Goal: Information Seeking & Learning: Compare options

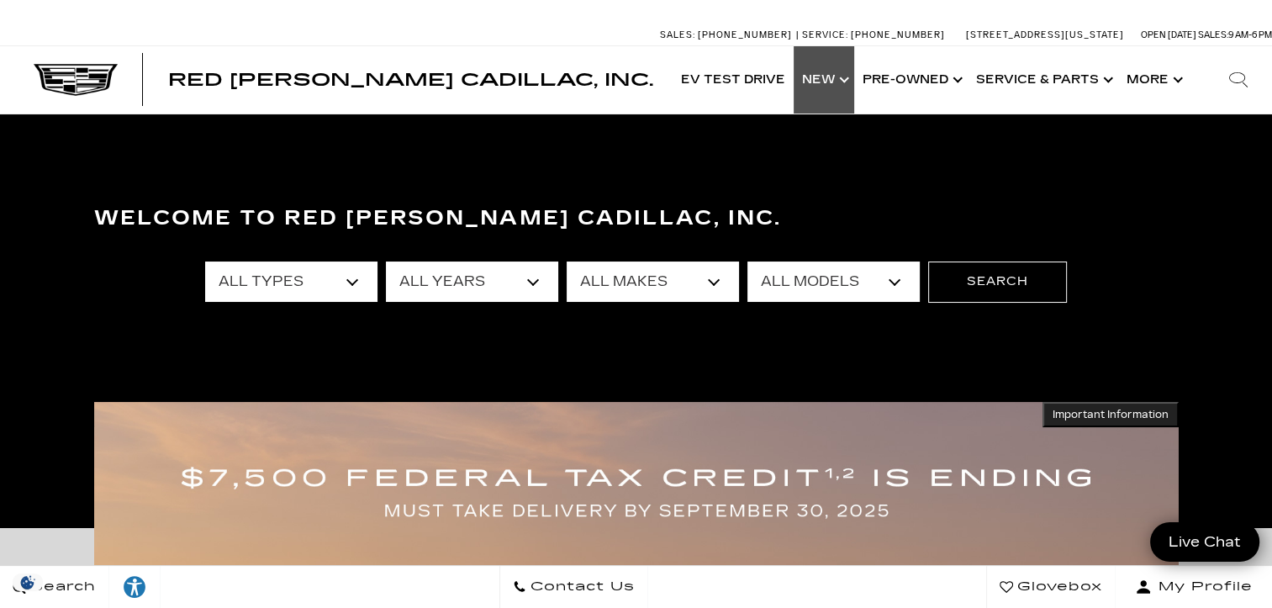
click at [844, 76] on link "Show New" at bounding box center [823, 79] width 61 height 67
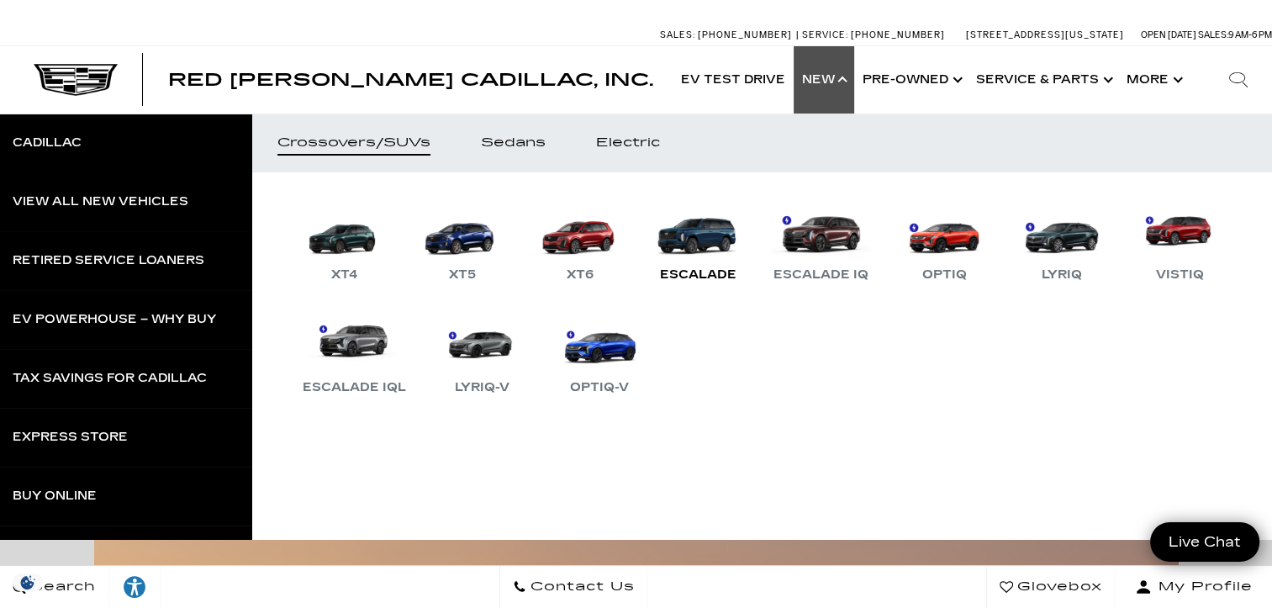
click at [719, 248] on link "Escalade" at bounding box center [697, 241] width 101 height 87
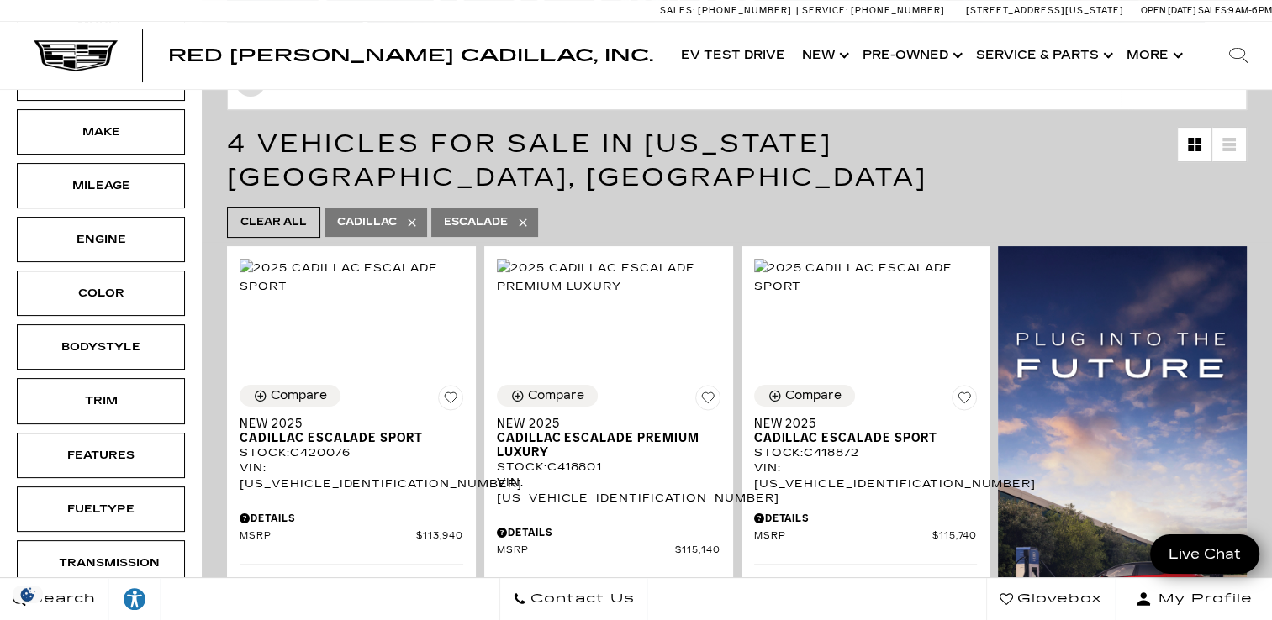
scroll to position [252, 0]
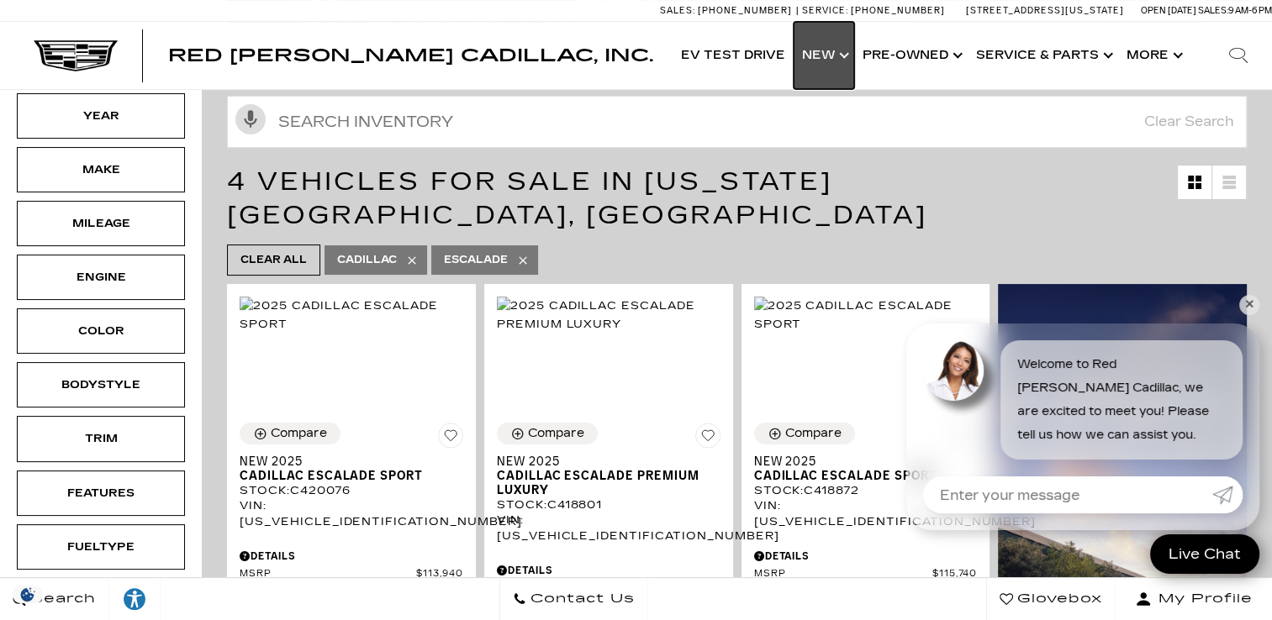
click at [819, 63] on link "Show New" at bounding box center [823, 55] width 61 height 67
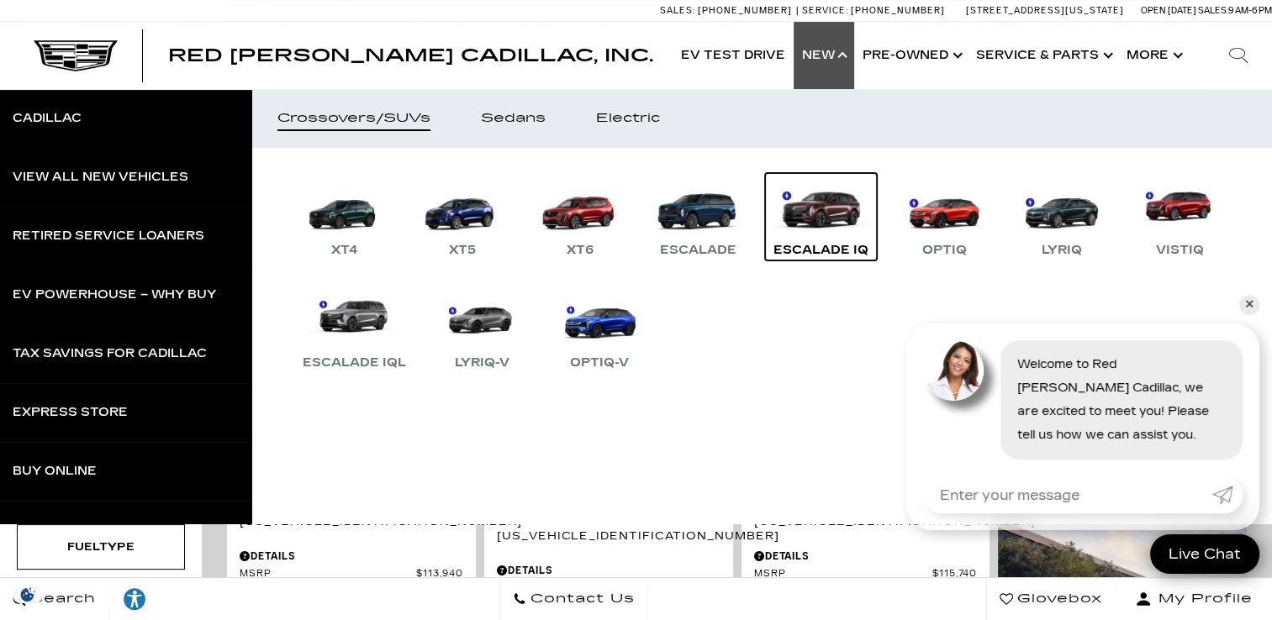
click at [831, 213] on link "Escalade IQ" at bounding box center [821, 216] width 112 height 87
click at [1249, 308] on link "✕" at bounding box center [1249, 305] width 20 height 20
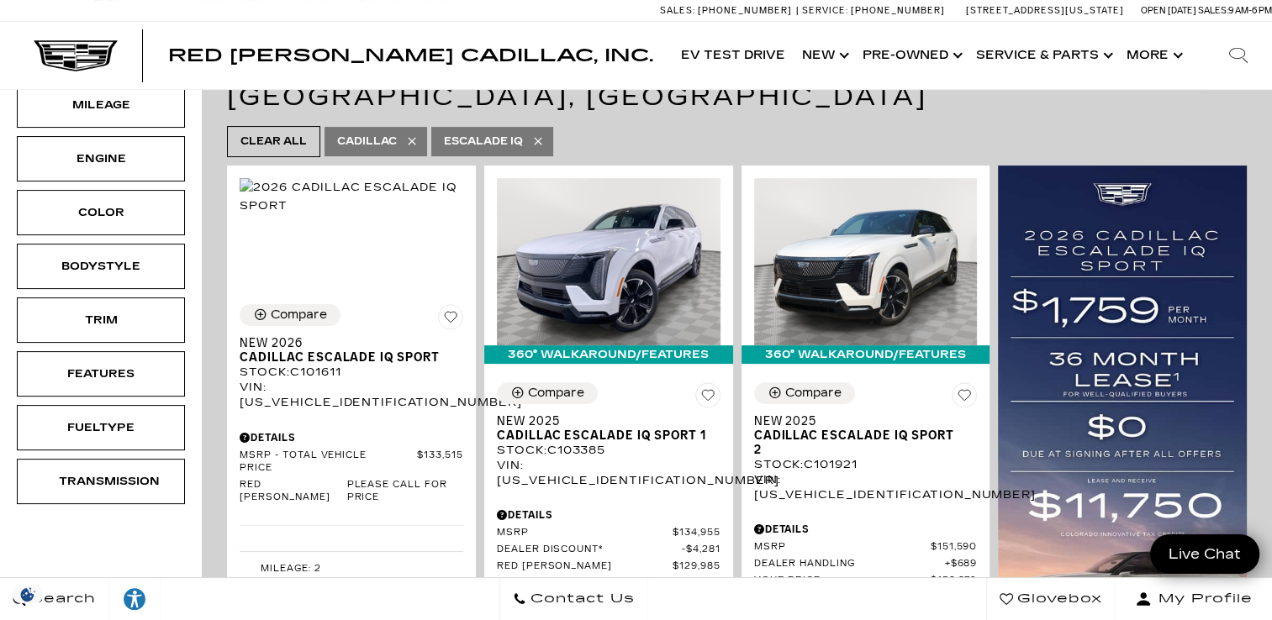
scroll to position [336, 0]
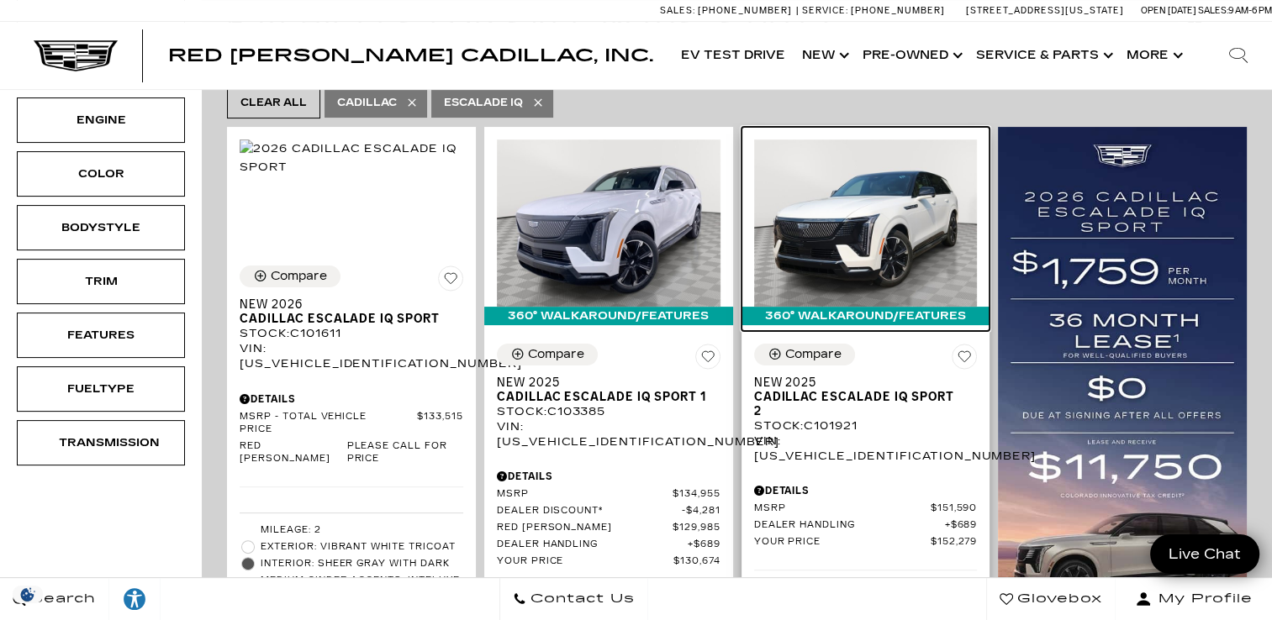
click at [793, 193] on img at bounding box center [866, 223] width 224 height 167
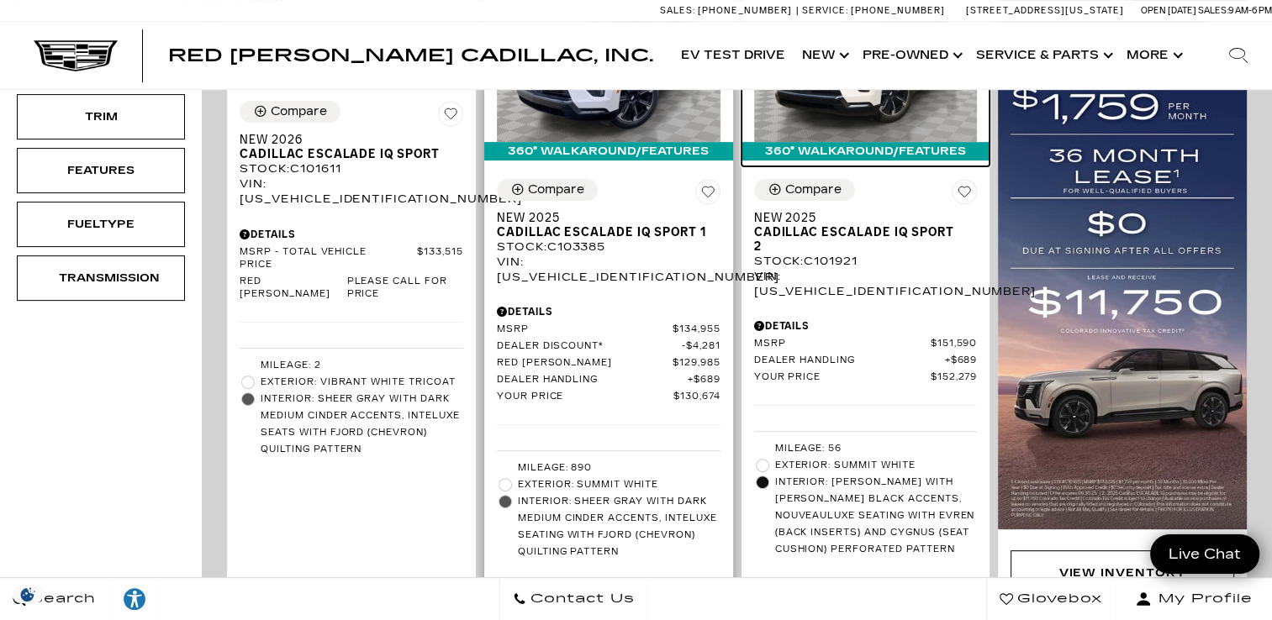
scroll to position [504, 0]
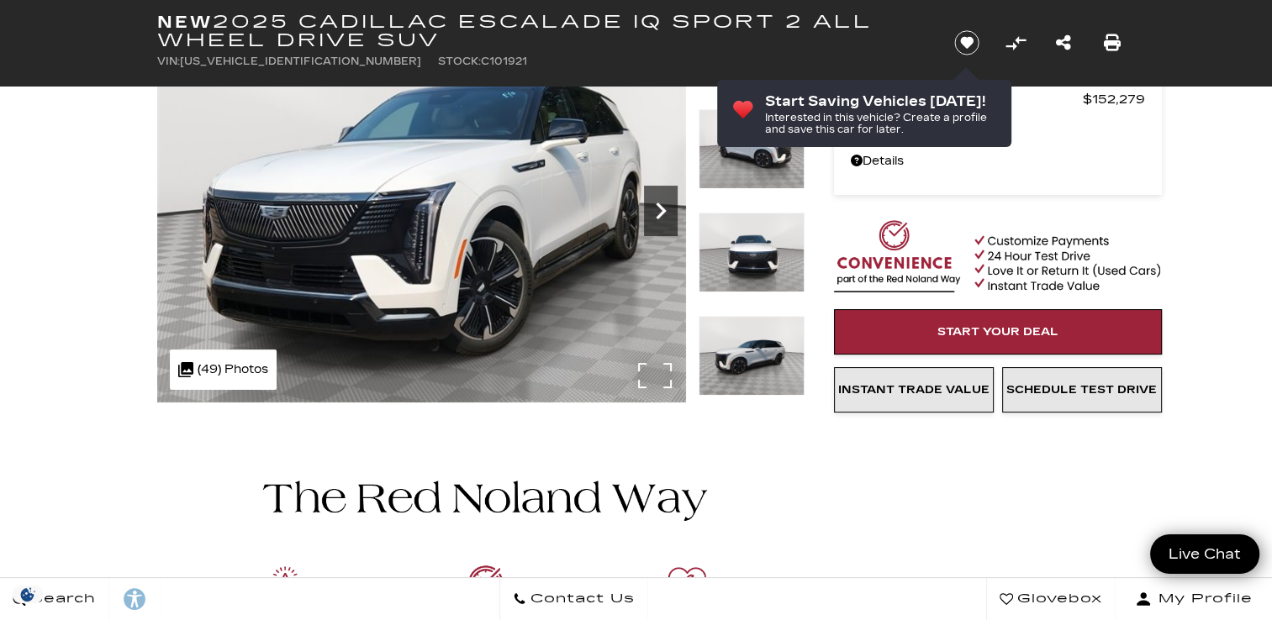
click at [657, 197] on icon "Next" at bounding box center [661, 211] width 34 height 34
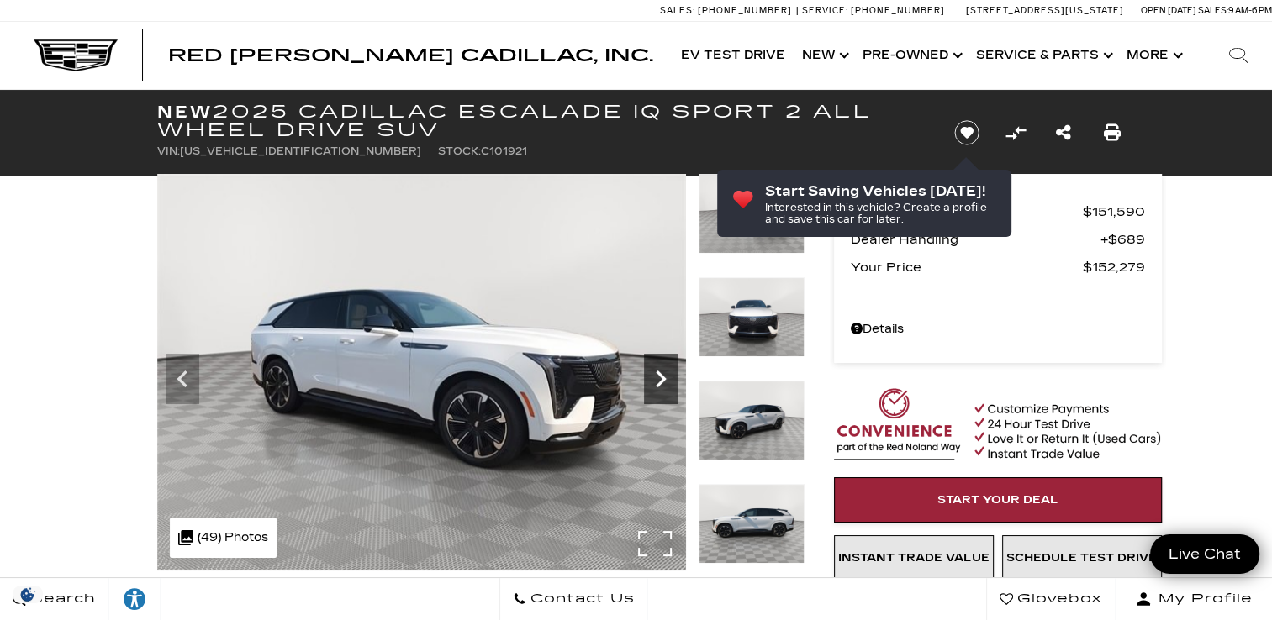
click at [655, 373] on icon "Next" at bounding box center [661, 379] width 34 height 34
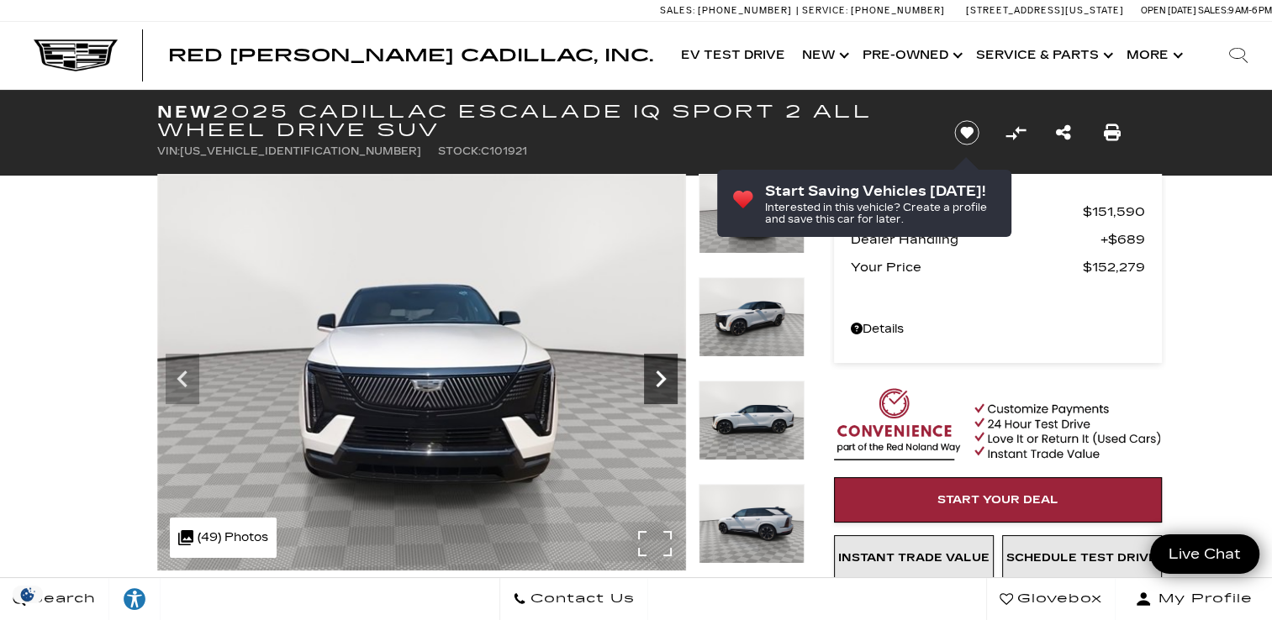
click at [655, 373] on icon "Next" at bounding box center [661, 379] width 34 height 34
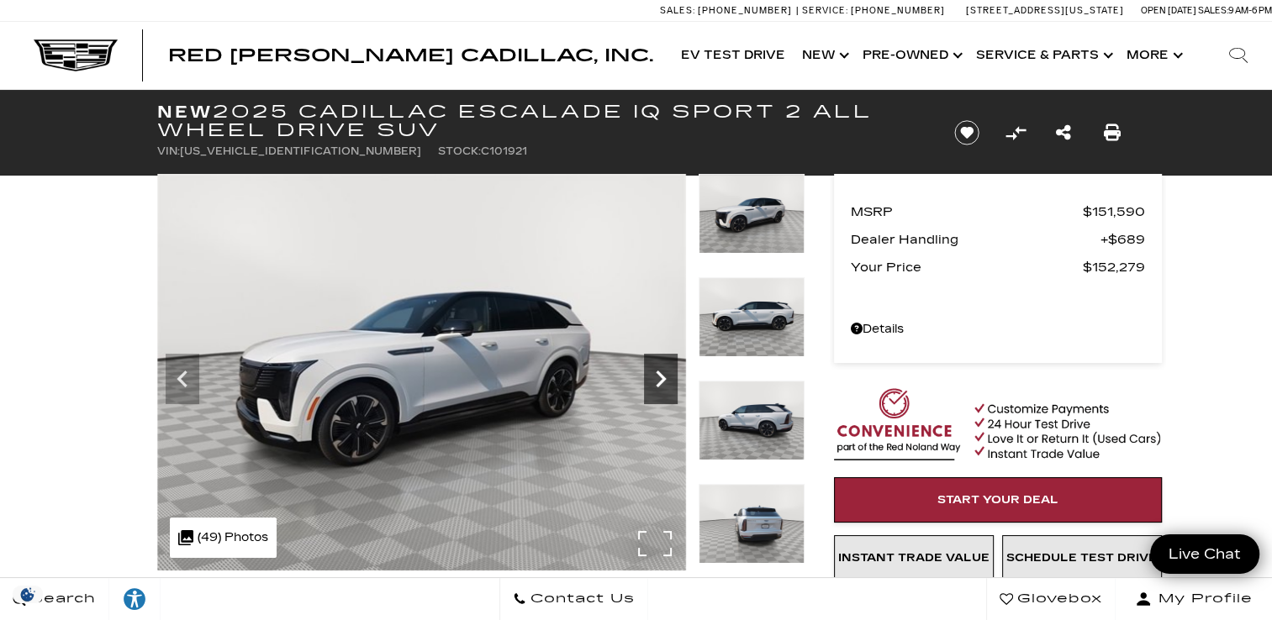
click at [655, 373] on icon "Next" at bounding box center [661, 379] width 34 height 34
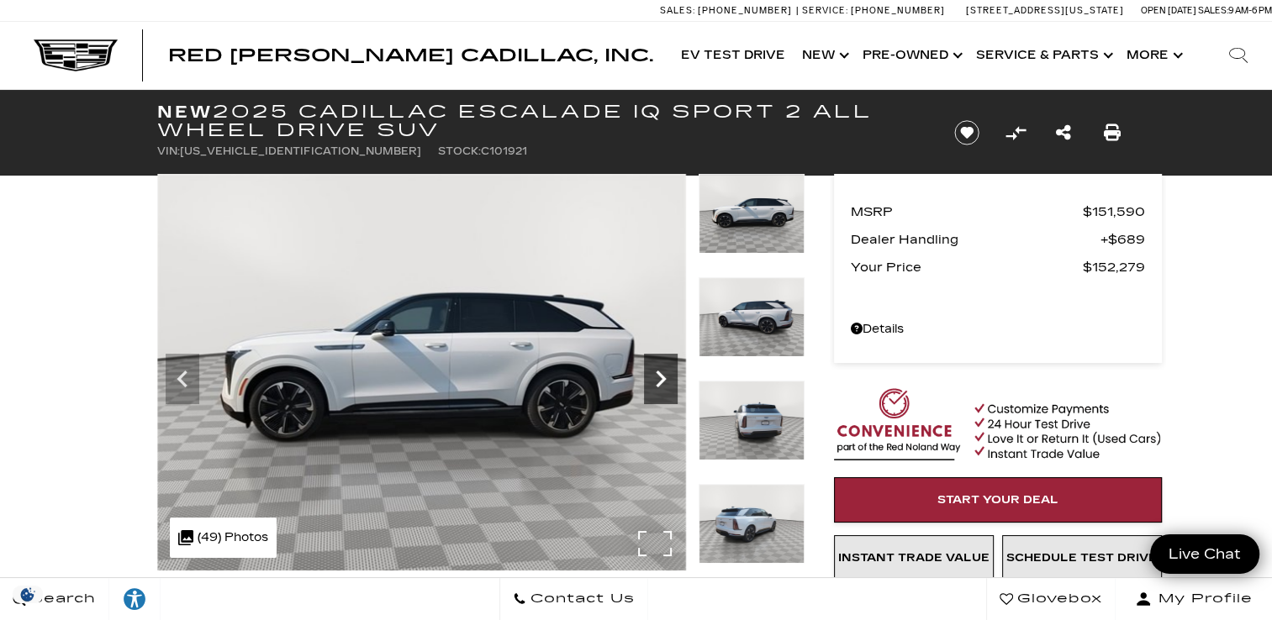
click at [655, 373] on icon "Next" at bounding box center [661, 379] width 34 height 34
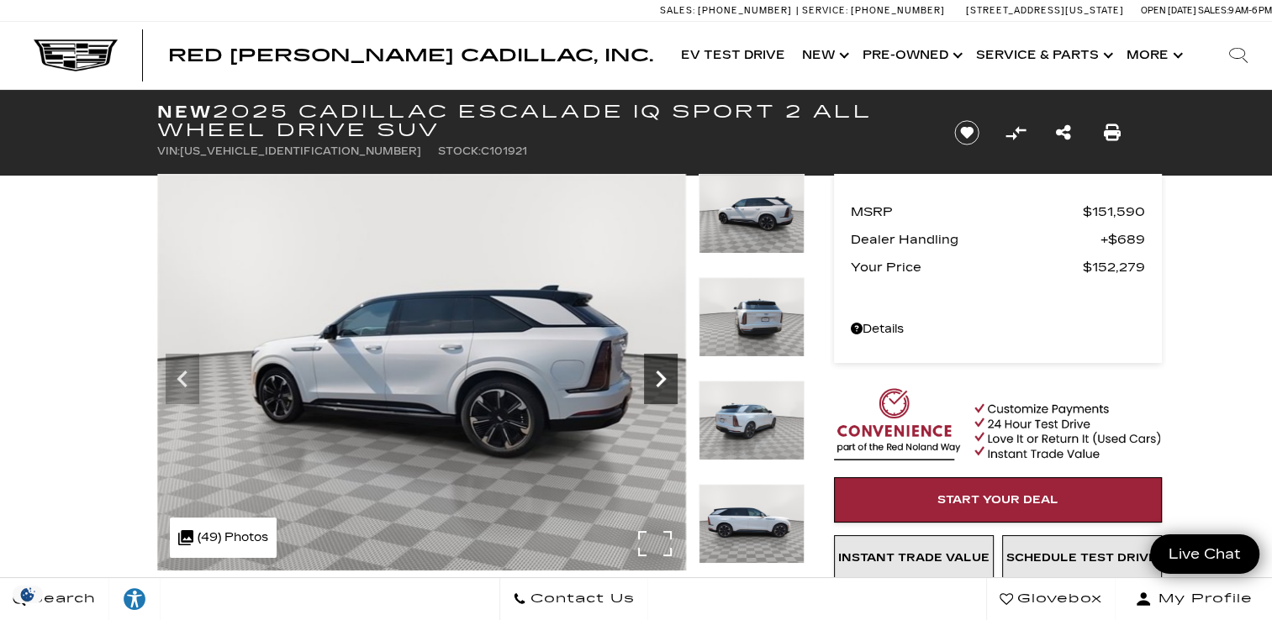
click at [655, 373] on icon "Next" at bounding box center [661, 379] width 34 height 34
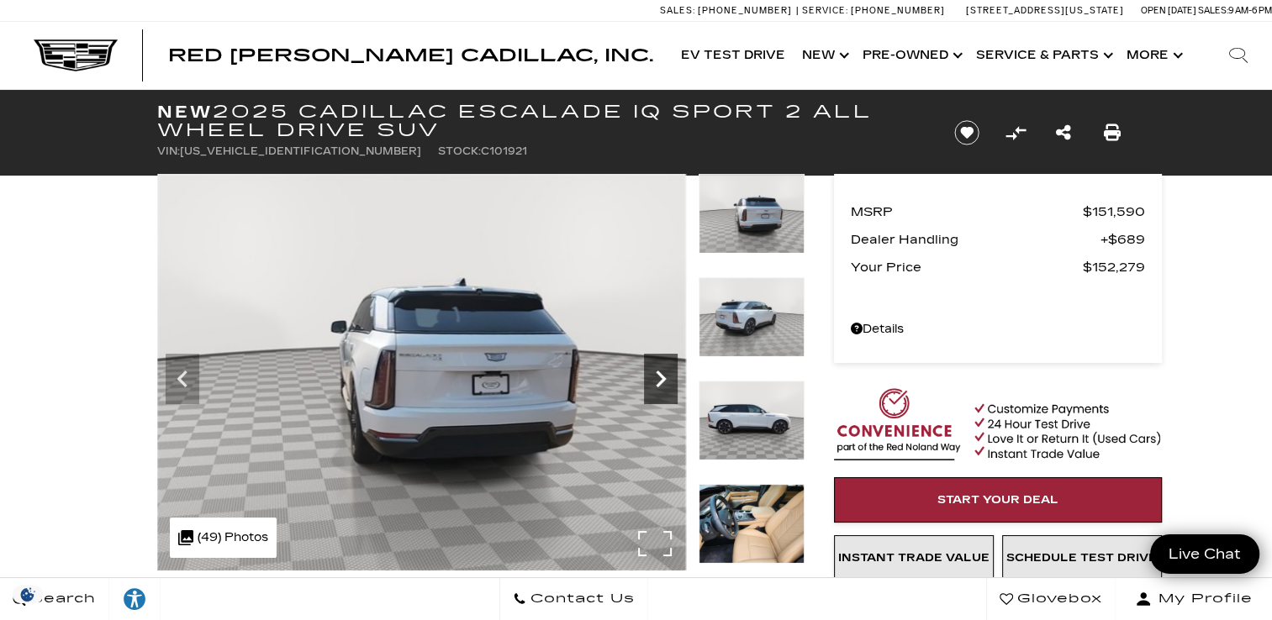
click at [655, 373] on icon "Next" at bounding box center [661, 379] width 34 height 34
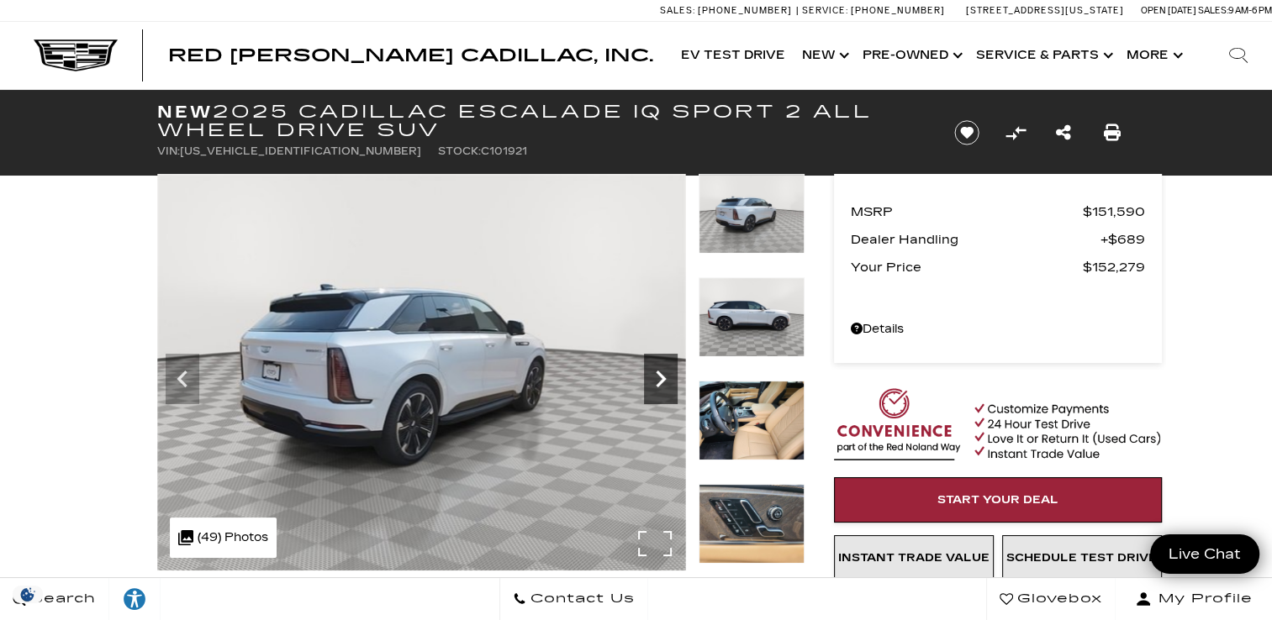
click at [655, 373] on icon "Next" at bounding box center [661, 379] width 34 height 34
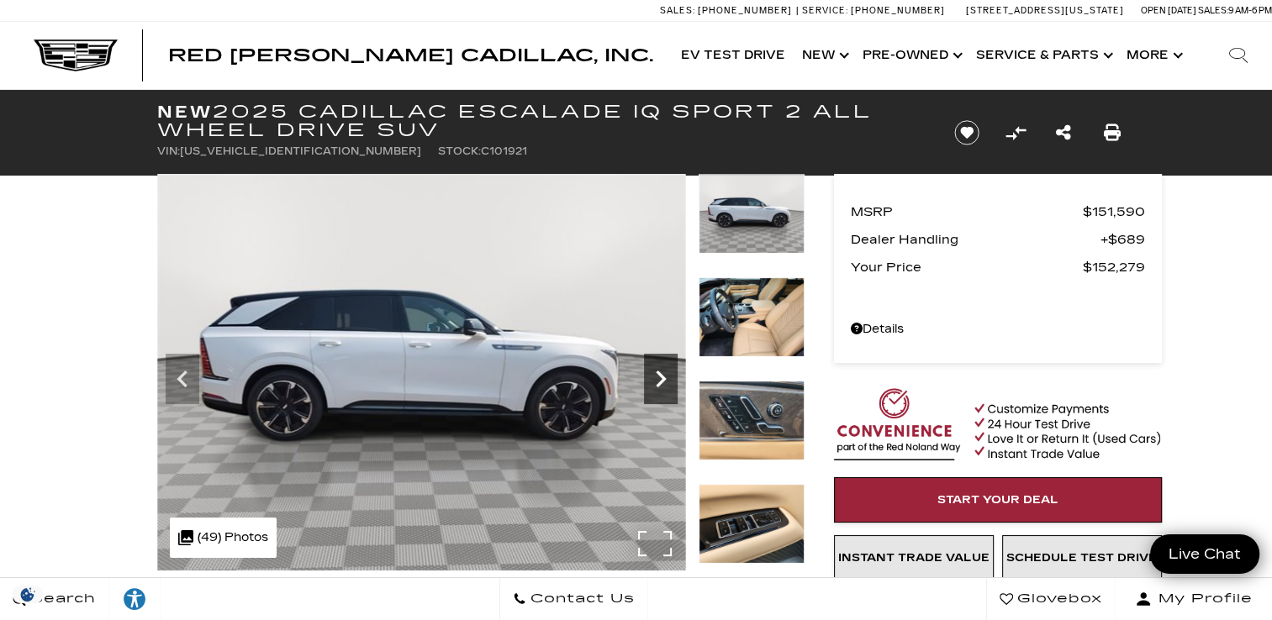
click at [655, 373] on icon "Next" at bounding box center [661, 379] width 34 height 34
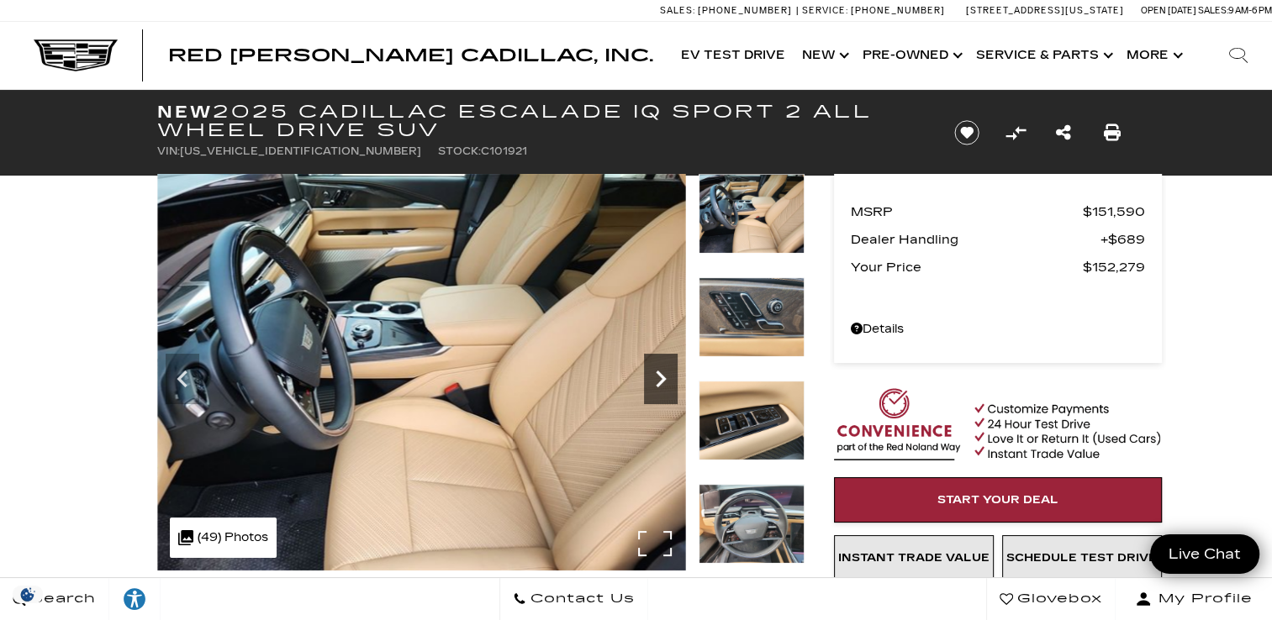
click at [655, 373] on icon "Next" at bounding box center [661, 379] width 34 height 34
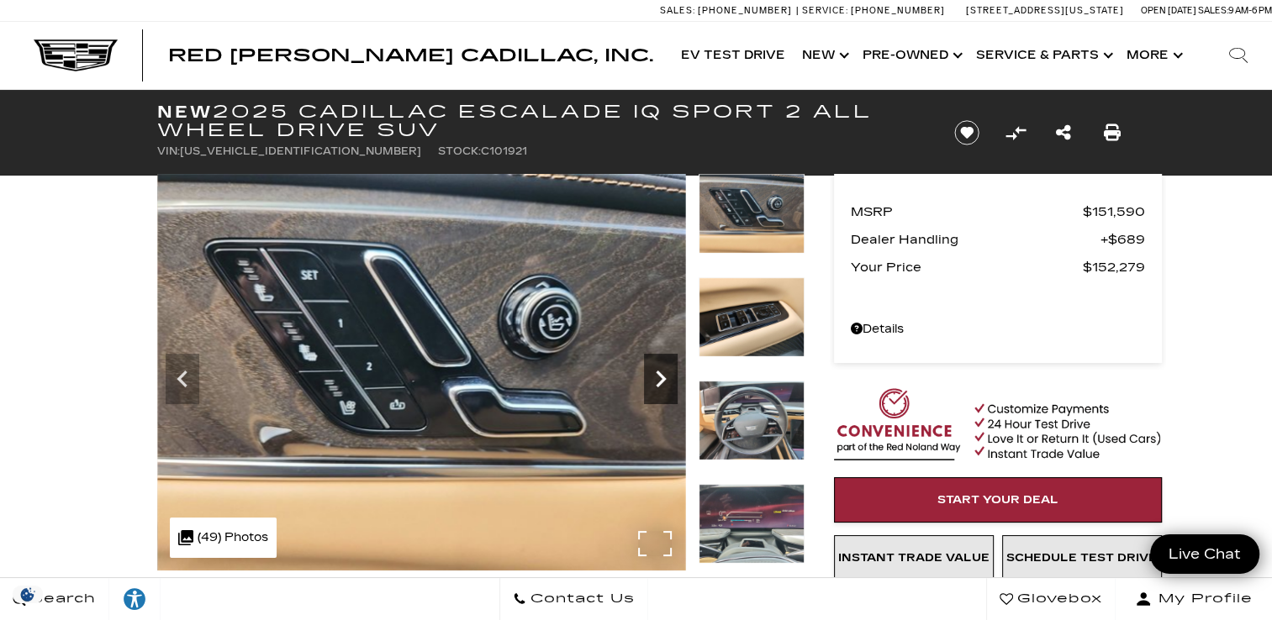
click at [655, 373] on icon "Next" at bounding box center [661, 379] width 34 height 34
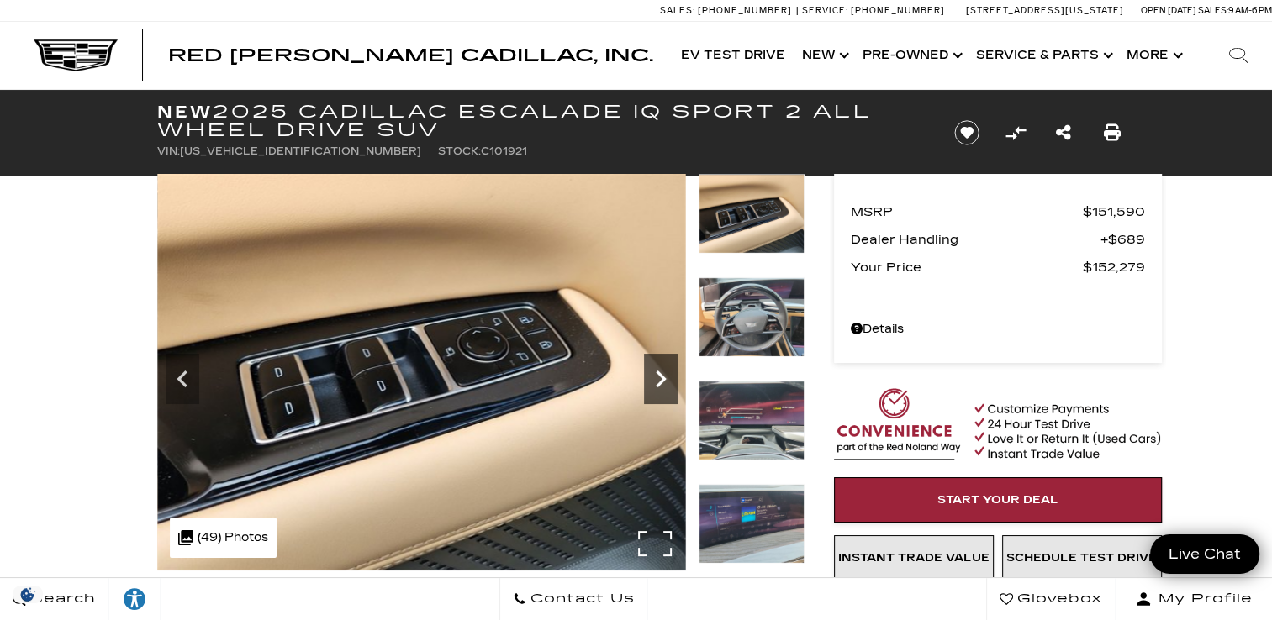
click at [655, 373] on icon "Next" at bounding box center [661, 379] width 34 height 34
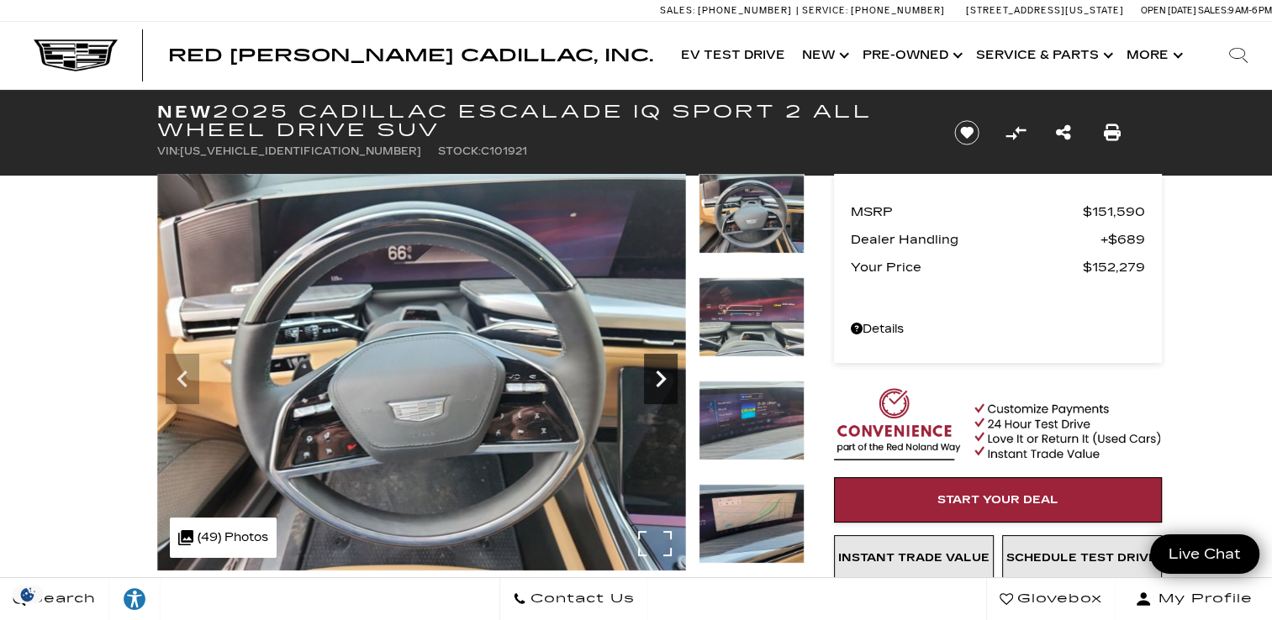
click at [655, 373] on icon "Next" at bounding box center [661, 379] width 34 height 34
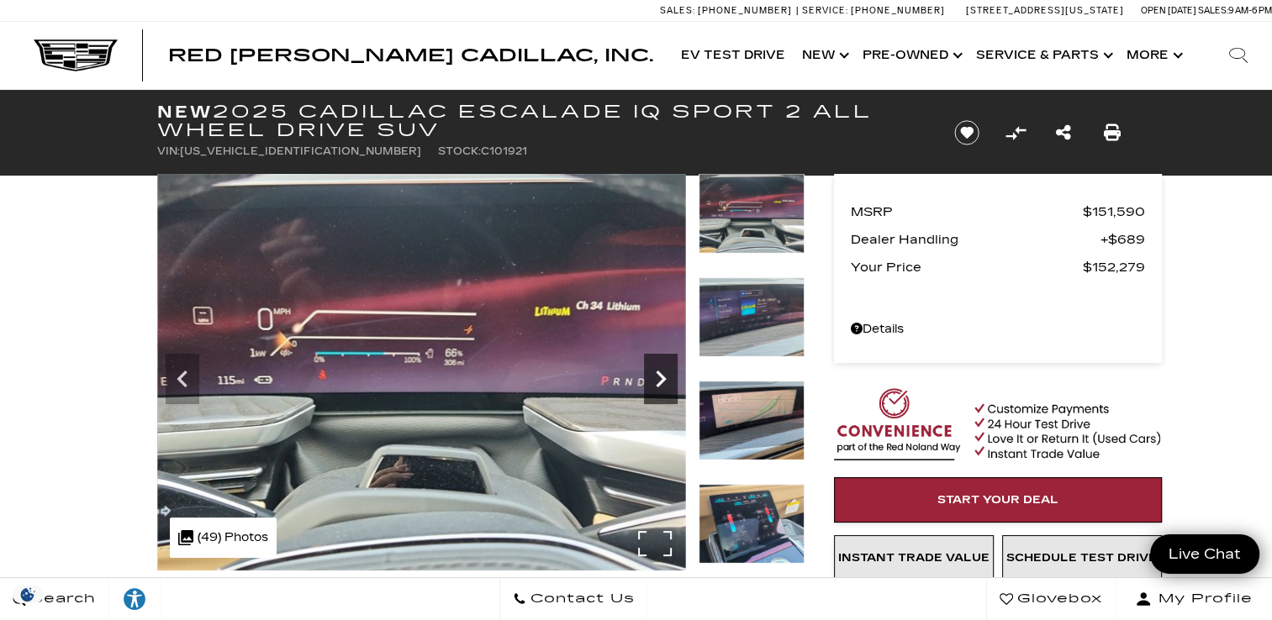
click at [655, 373] on icon "Next" at bounding box center [661, 379] width 34 height 34
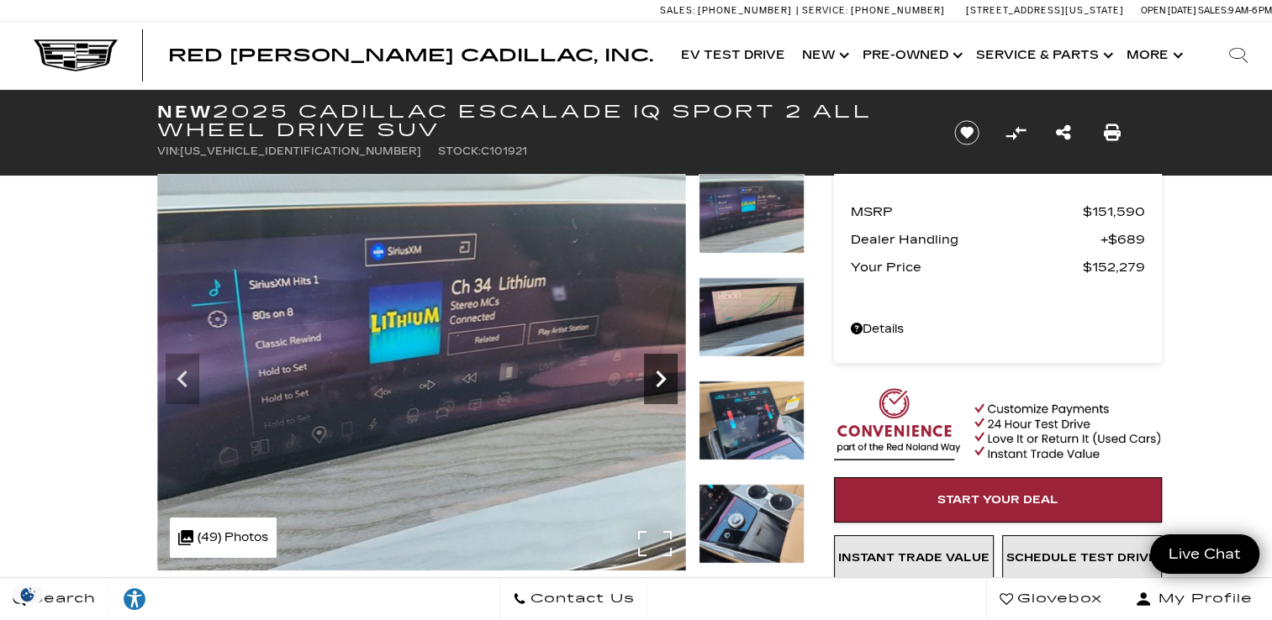
click at [655, 373] on icon "Next" at bounding box center [661, 379] width 34 height 34
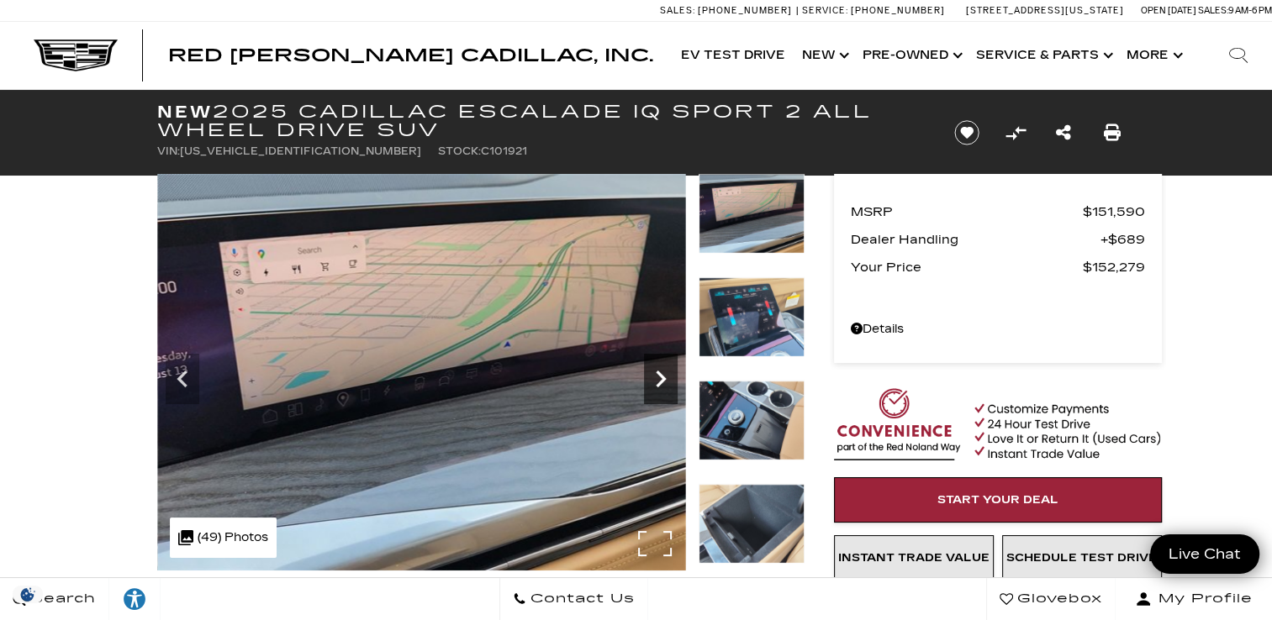
click at [655, 373] on icon "Next" at bounding box center [661, 379] width 34 height 34
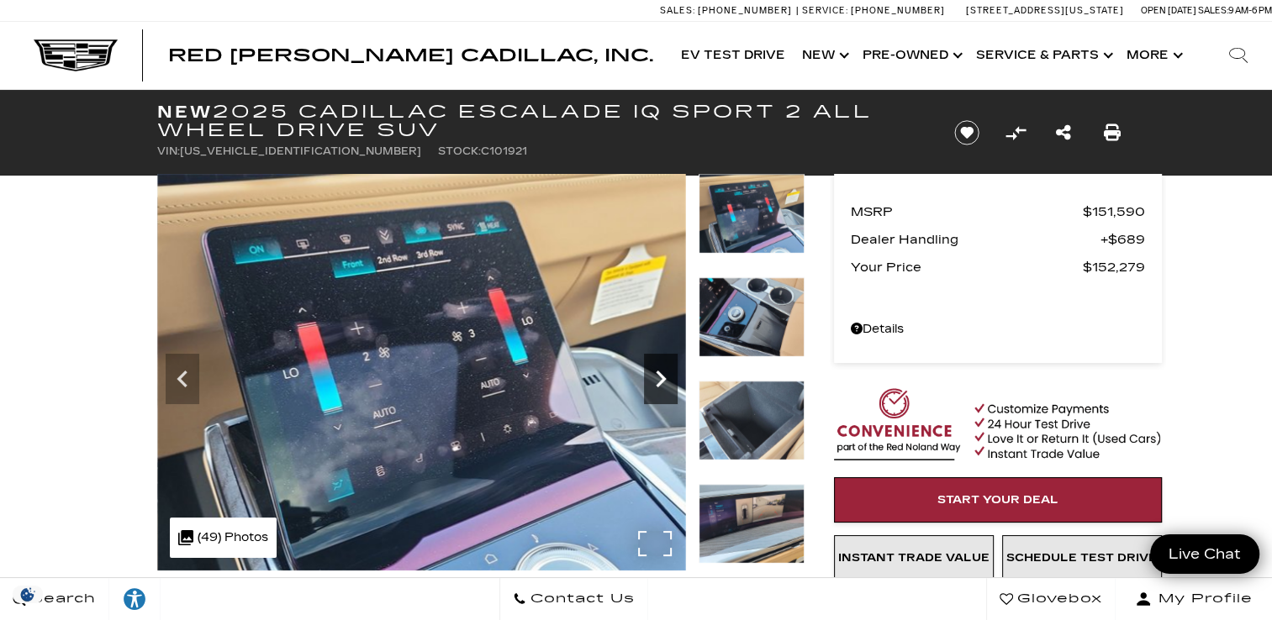
click at [655, 373] on icon "Next" at bounding box center [661, 379] width 34 height 34
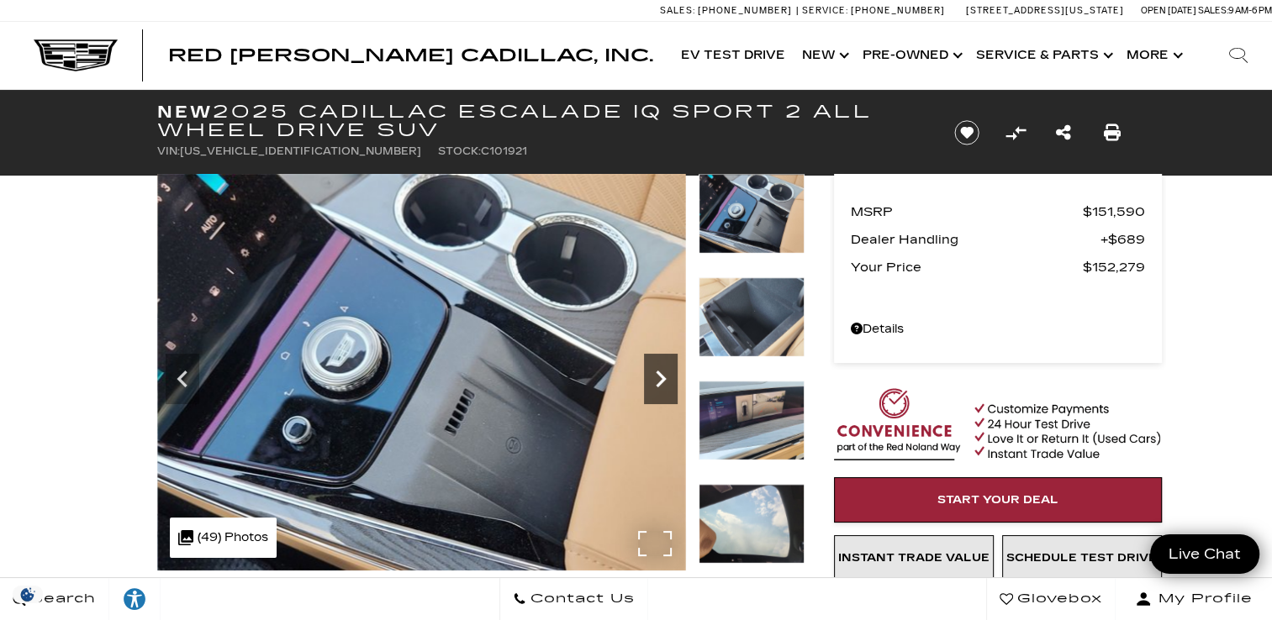
click at [655, 373] on icon "Next" at bounding box center [661, 379] width 34 height 34
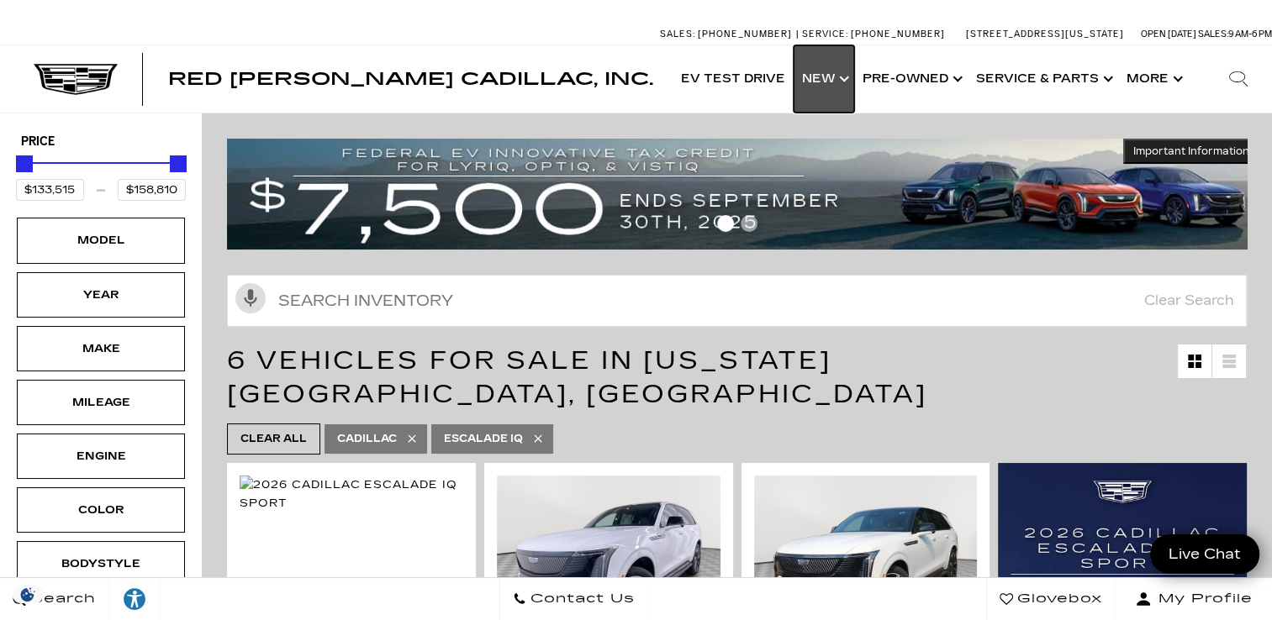
click at [830, 87] on link "Show New" at bounding box center [823, 78] width 61 height 67
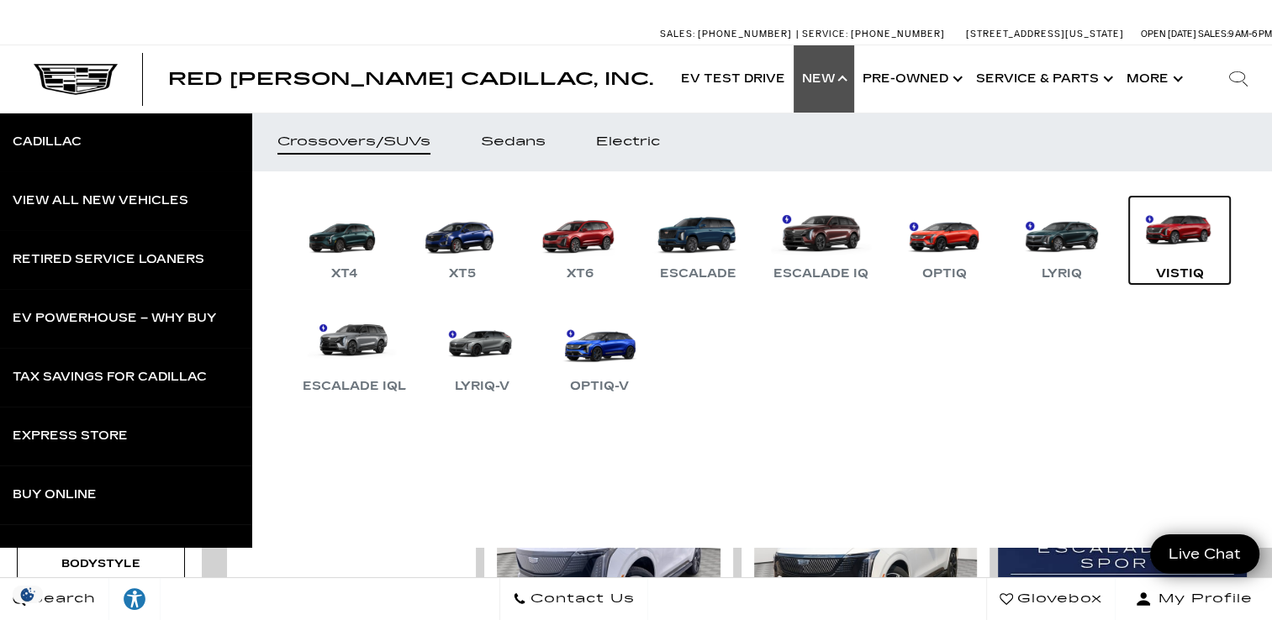
click at [1129, 284] on link "VISTIQ" at bounding box center [1179, 240] width 101 height 87
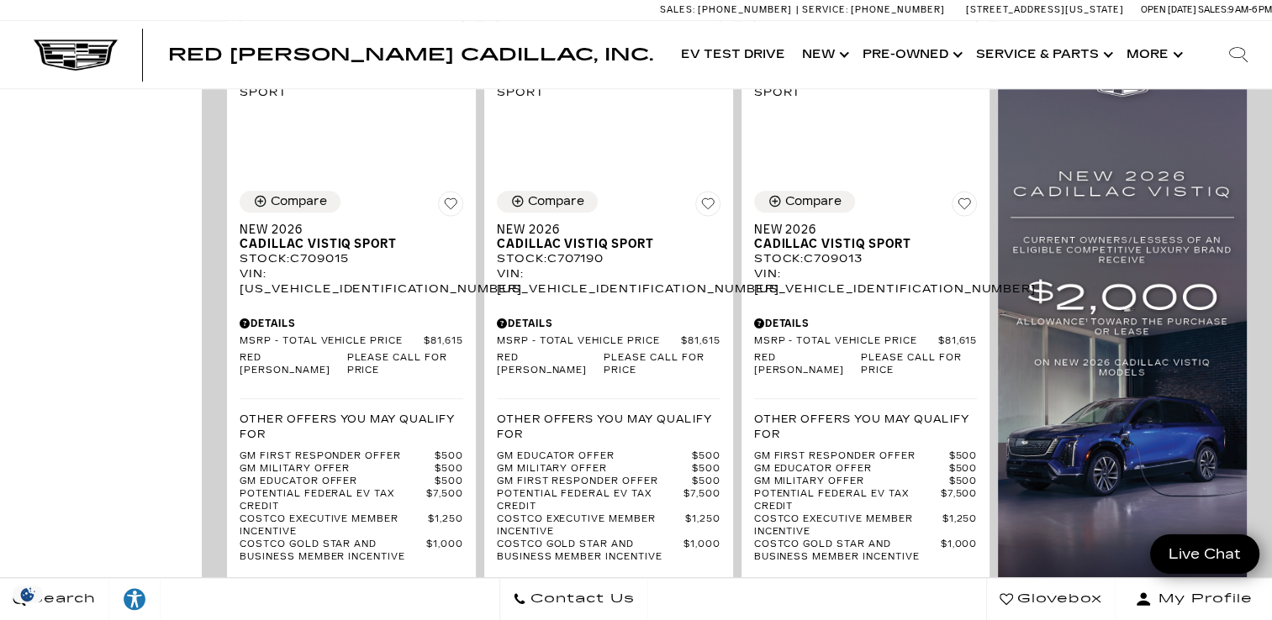
scroll to position [504, 0]
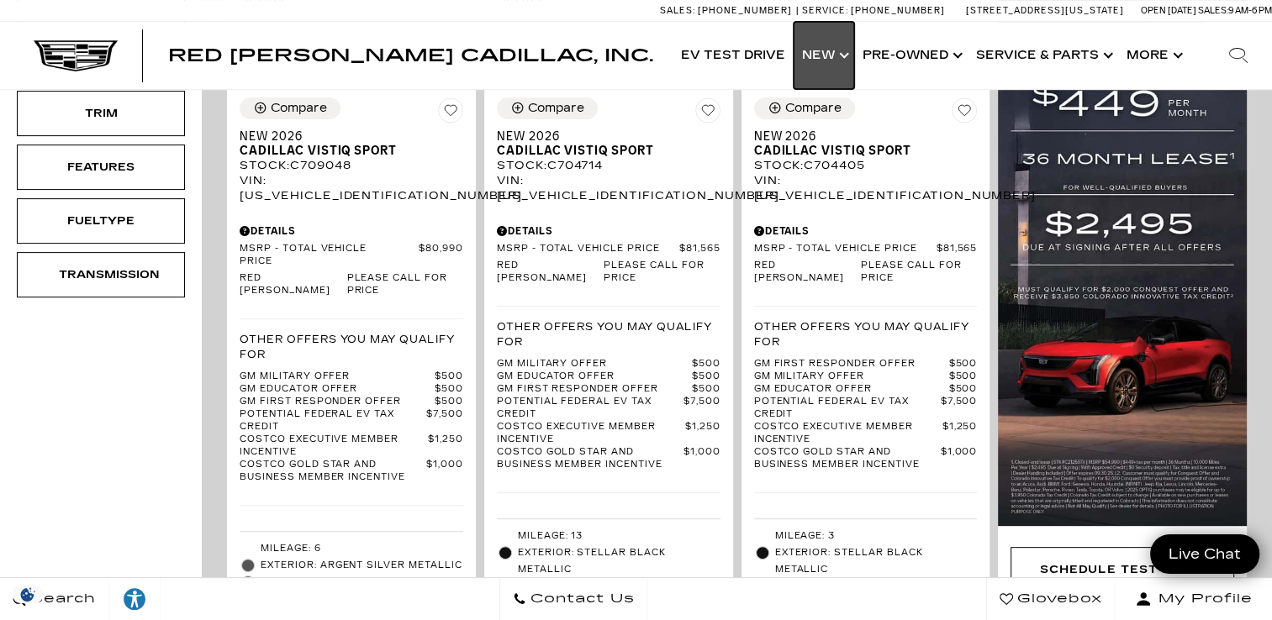
click at [838, 44] on link "Show New" at bounding box center [823, 55] width 61 height 67
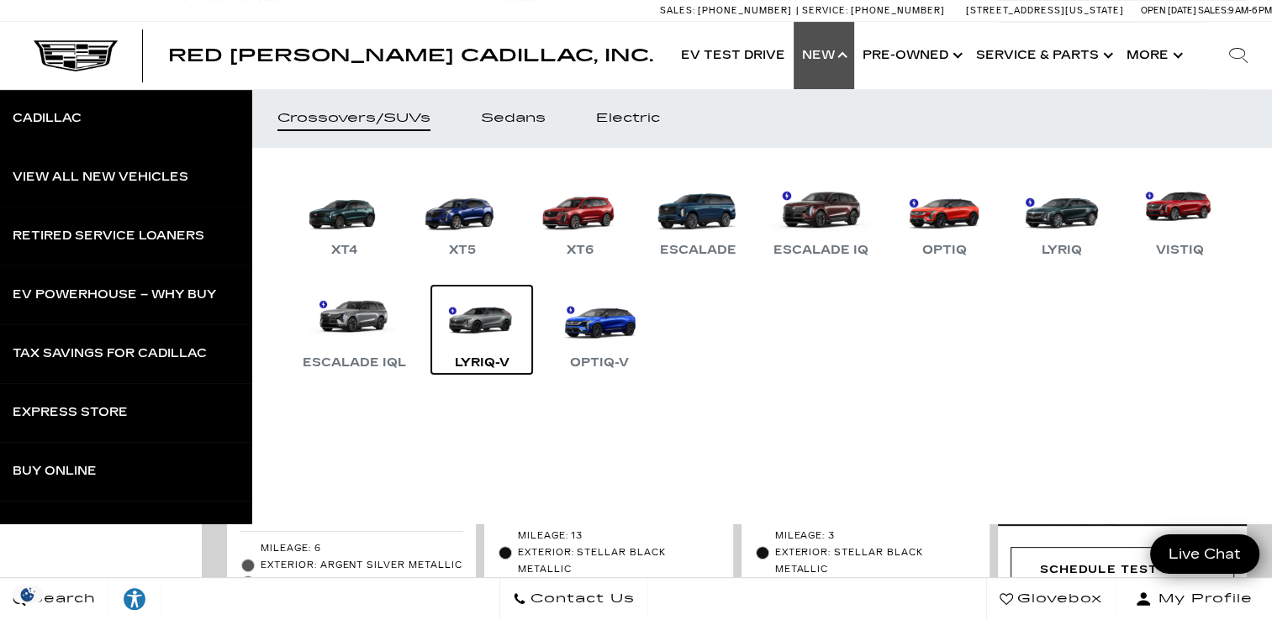
drag, startPoint x: 609, startPoint y: 319, endPoint x: 662, endPoint y: 302, distance: 55.8
click at [532, 320] on link "LYRIQ-V" at bounding box center [481, 329] width 101 height 87
